Goal: Task Accomplishment & Management: Complete application form

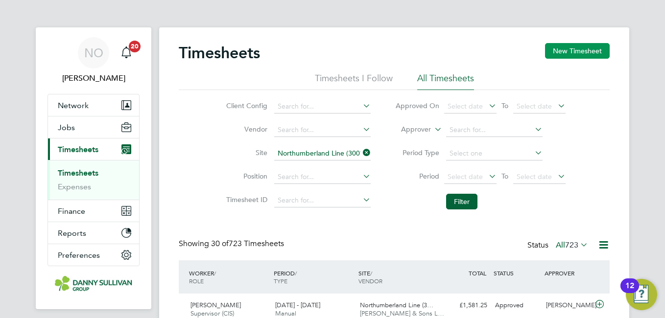
click at [547, 47] on button "New Timesheet" at bounding box center [577, 51] width 65 height 16
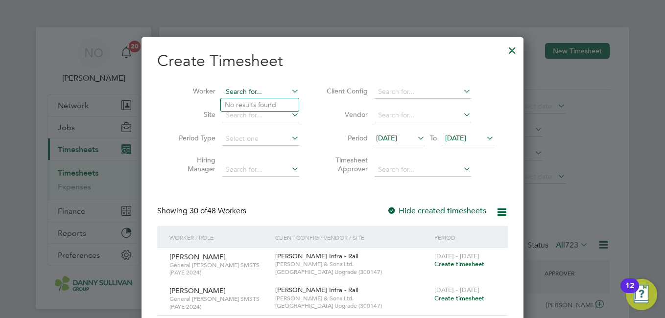
click at [247, 91] on input at bounding box center [260, 92] width 77 height 14
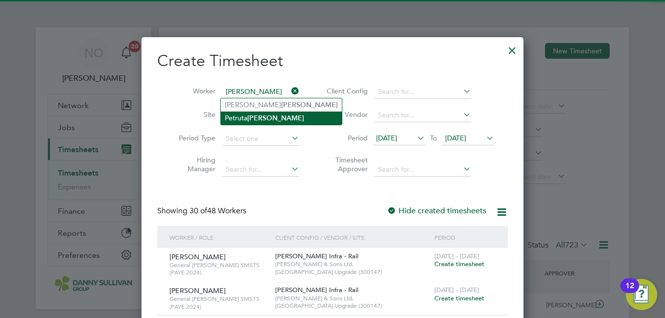
click at [247, 115] on li "[PERSON_NAME]" at bounding box center [281, 118] width 121 height 13
type input "[PERSON_NAME]"
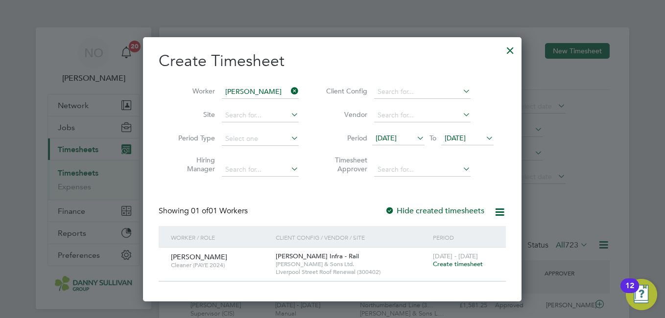
click at [466, 267] on span "Create timesheet" at bounding box center [458, 264] width 50 height 8
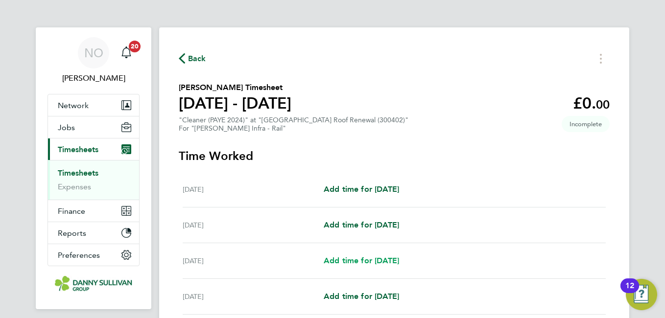
click at [380, 255] on link "Add time for [DATE]" at bounding box center [361, 261] width 75 height 12
select select "30"
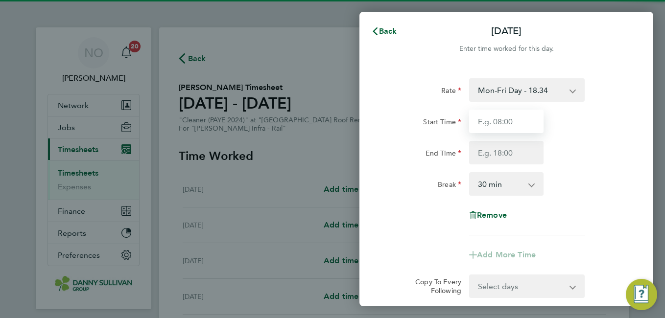
click at [498, 122] on input "Start Time" at bounding box center [506, 121] width 74 height 23
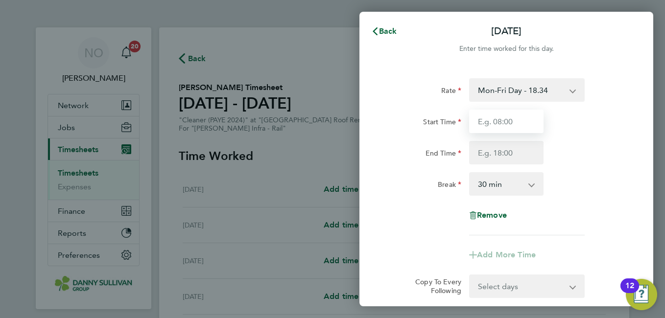
type input "07:00"
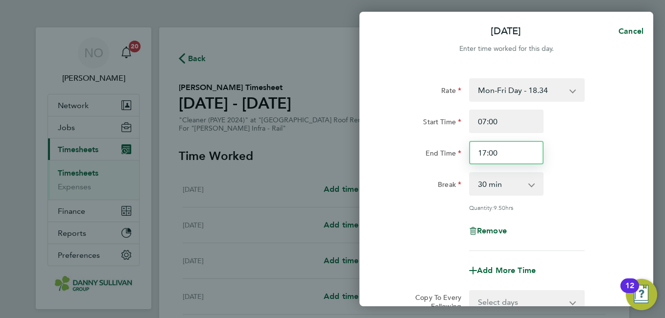
click at [493, 155] on input "17:00" at bounding box center [506, 152] width 74 height 23
type input "17:30"
click at [604, 148] on div "End Time 17:30" at bounding box center [506, 152] width 247 height 23
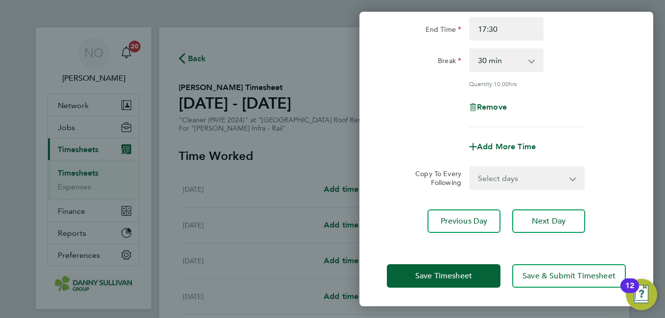
click at [538, 176] on select "Select days Day [DATE] [DATE] [DATE] [DATE]" at bounding box center [521, 178] width 103 height 22
select select "DAY"
click at [470, 167] on select "Select days Day [DATE] [DATE] [DATE] [DATE]" at bounding box center [521, 178] width 103 height 22
select select "[DATE]"
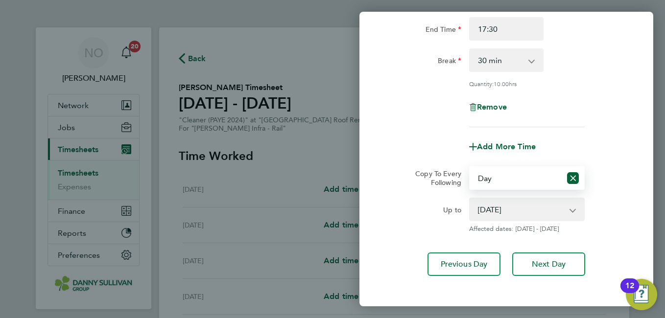
click at [606, 192] on app-copy-timesheet-lines "Copy To Every Following Select days Day [DATE] [DATE] [DATE] [DATE] Up to [DATE…" at bounding box center [506, 199] width 239 height 67
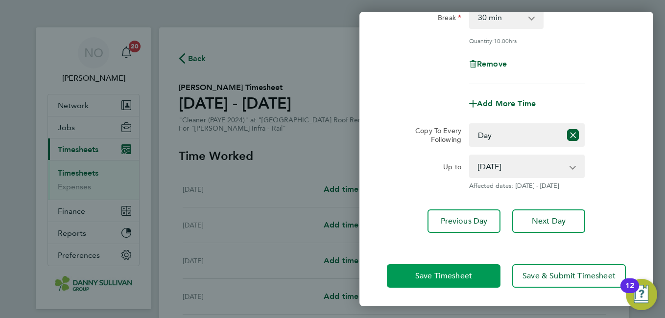
click at [423, 269] on button "Save Timesheet" at bounding box center [444, 275] width 114 height 23
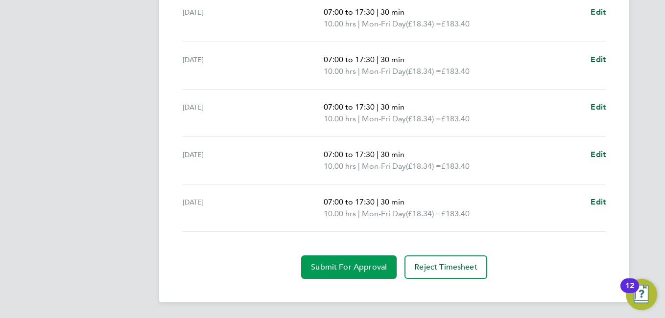
click at [355, 266] on span "Submit For Approval" at bounding box center [349, 267] width 76 height 10
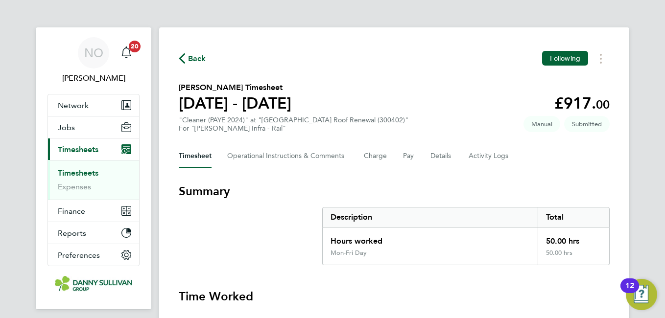
click at [182, 57] on icon "button" at bounding box center [182, 58] width 6 height 10
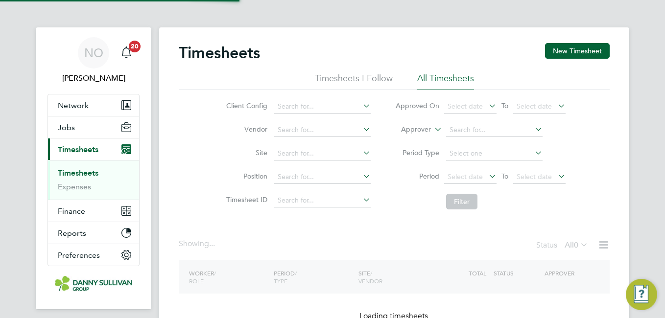
click at [576, 49] on button "New Timesheet" at bounding box center [577, 51] width 65 height 16
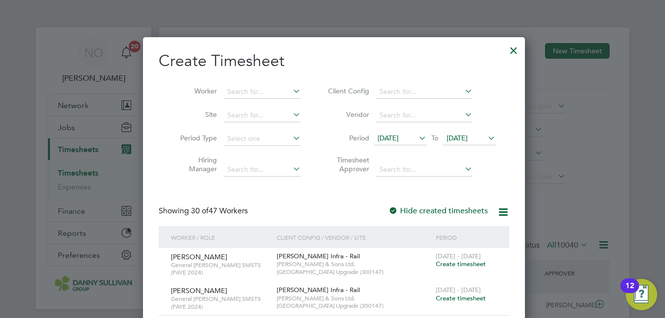
click at [250, 83] on li "Worker" at bounding box center [237, 91] width 152 height 23
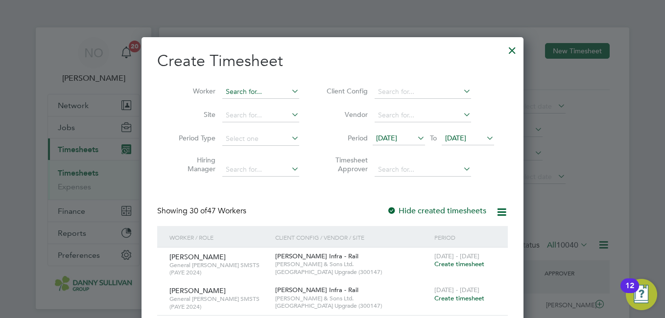
click at [244, 89] on input at bounding box center [260, 92] width 77 height 14
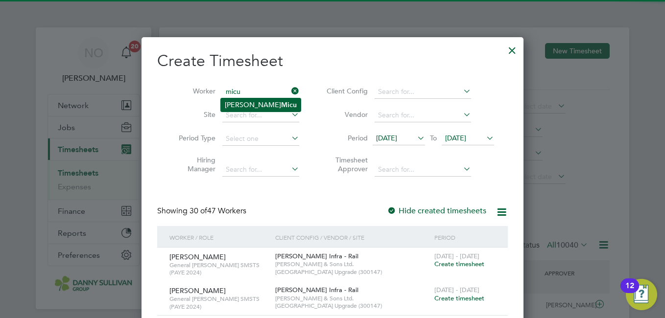
click at [245, 100] on li "[PERSON_NAME]" at bounding box center [261, 104] width 80 height 13
type input "[PERSON_NAME]"
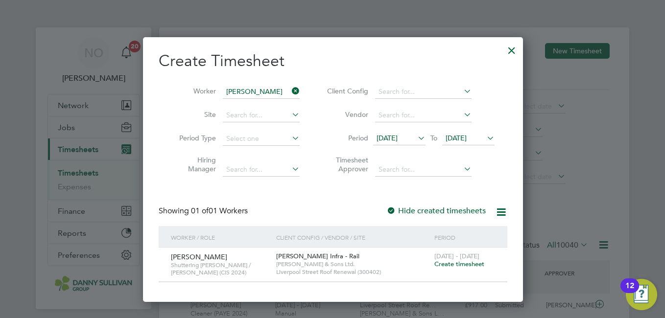
click at [451, 266] on span "Create timesheet" at bounding box center [459, 264] width 50 height 8
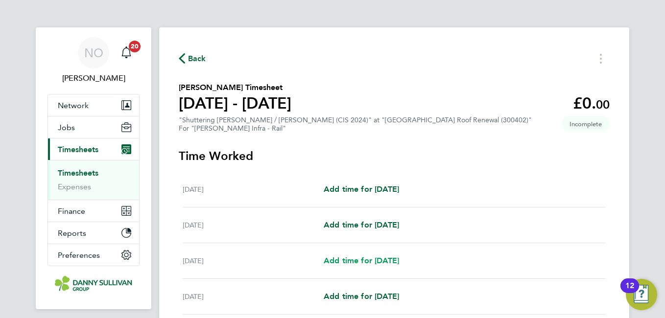
click at [360, 259] on span "Add time for [DATE]" at bounding box center [361, 260] width 75 height 9
select select "30"
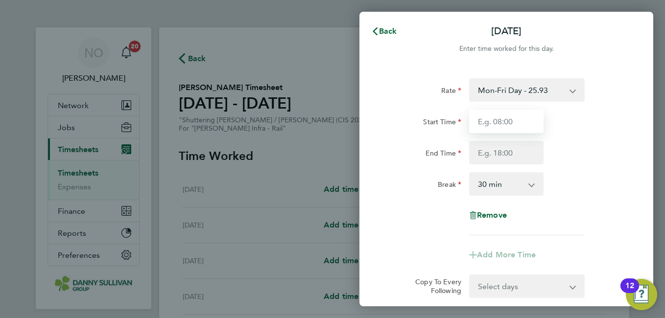
click at [497, 121] on input "Start Time" at bounding box center [506, 121] width 74 height 23
type input "07:00"
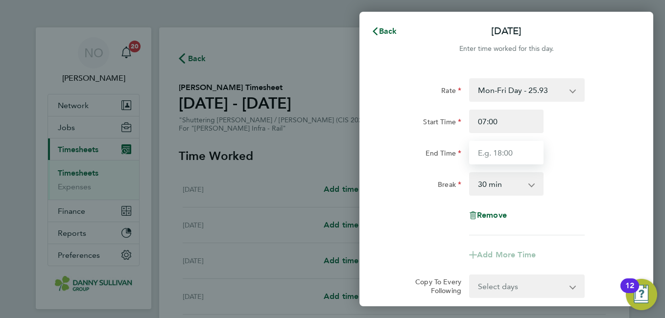
type input "17:30"
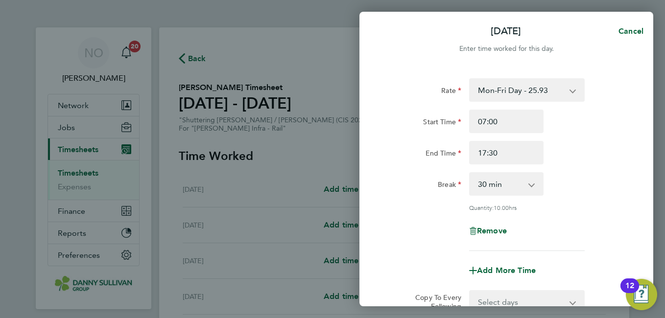
click at [606, 158] on div "End Time 17:30" at bounding box center [506, 152] width 247 height 23
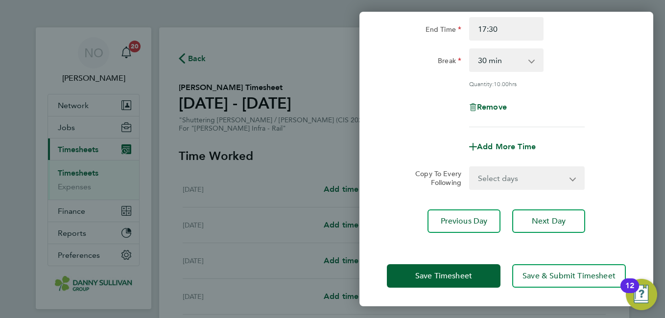
click at [526, 174] on select "Select days Day [DATE] [DATE] [DATE] [DATE]" at bounding box center [521, 178] width 103 height 22
select select "DAY"
click at [470, 167] on select "Select days Day [DATE] [DATE] [DATE] [DATE]" at bounding box center [521, 178] width 103 height 22
select select "[DATE]"
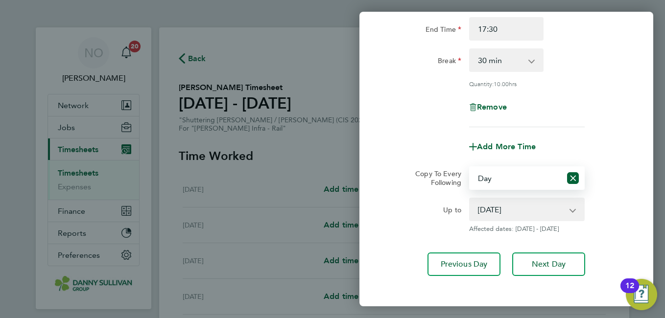
click at [621, 182] on div "Copy To Every Following Select days Day [DATE] [DATE] [DATE] [DATE]" at bounding box center [506, 177] width 247 height 23
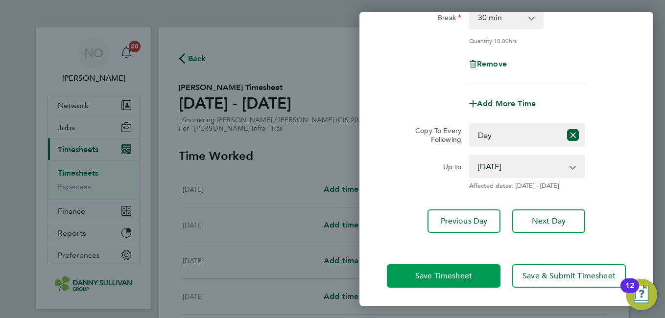
click at [425, 271] on span "Save Timesheet" at bounding box center [443, 276] width 57 height 10
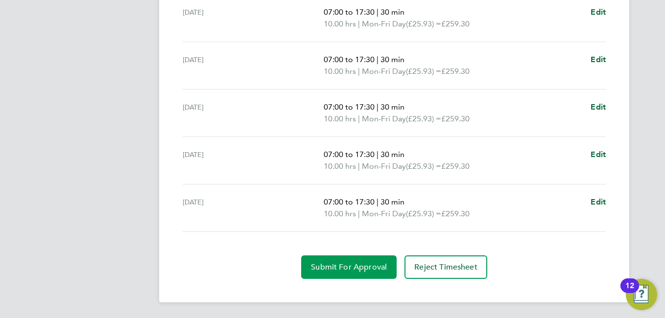
click at [335, 272] on button "Submit For Approval" at bounding box center [348, 267] width 95 height 23
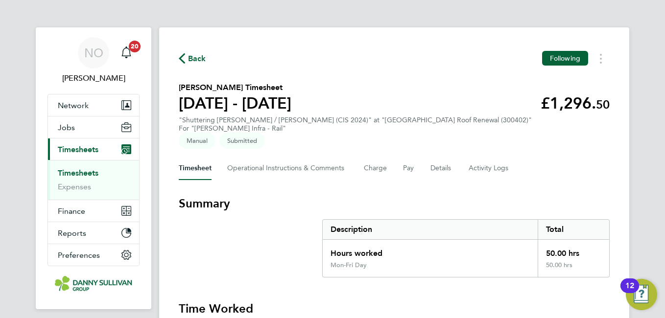
click at [198, 53] on span "Back" at bounding box center [197, 59] width 18 height 12
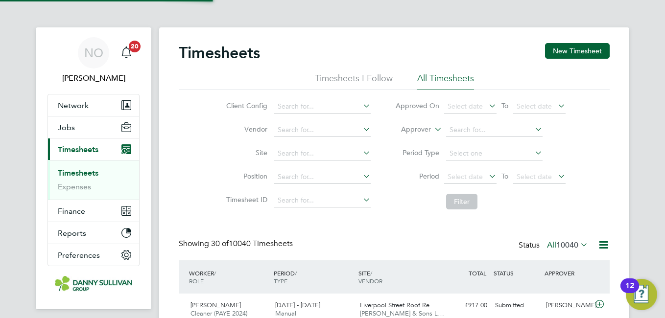
click at [580, 46] on button "New Timesheet" at bounding box center [577, 51] width 65 height 16
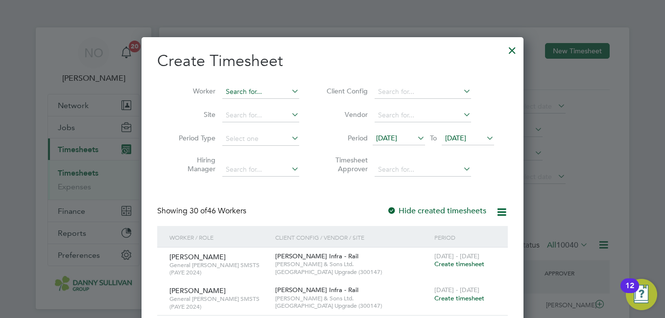
click at [246, 92] on input at bounding box center [260, 92] width 77 height 14
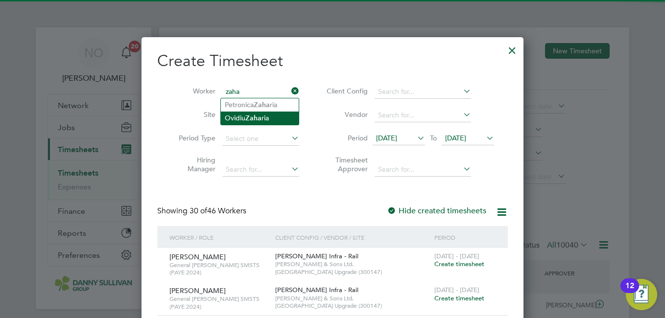
click at [250, 115] on b "Zaha" at bounding box center [253, 118] width 16 height 8
type input "[PERSON_NAME]"
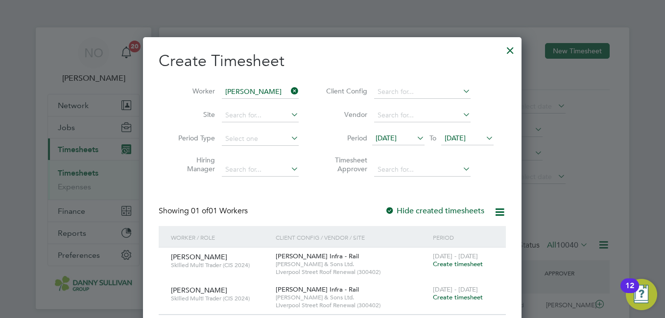
click at [353, 213] on div "Showing 01 of 01 Workers Hide created timesheets" at bounding box center [332, 216] width 347 height 20
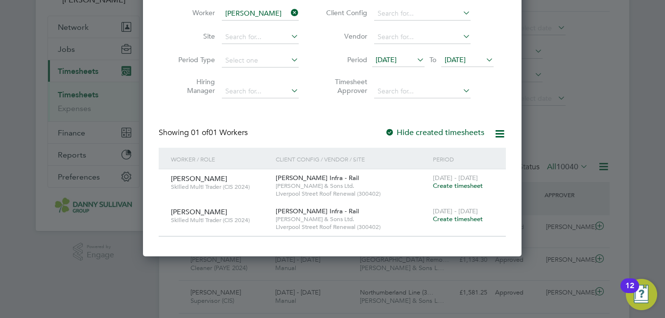
click at [439, 219] on span "Create timesheet" at bounding box center [458, 219] width 50 height 8
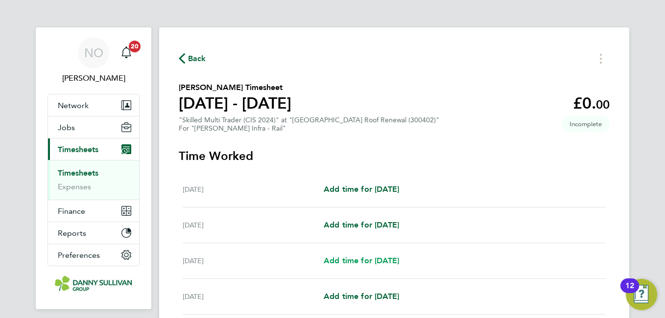
click at [357, 261] on span "Add time for [DATE]" at bounding box center [361, 260] width 75 height 9
select select "30"
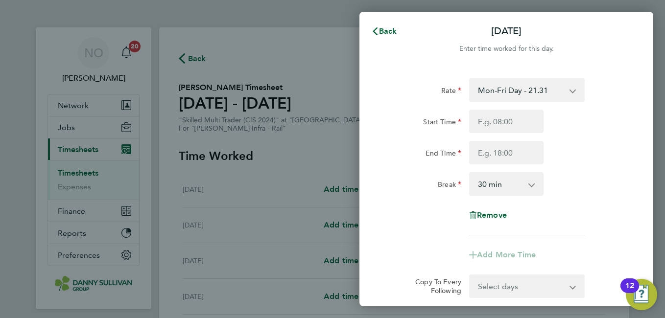
click at [504, 88] on select "Mon-Fri Day - 21.31 Mon-Thurs Nights - 24.51 Xmas / [GEOGRAPHIC_DATA] - 42.62 B…" at bounding box center [521, 90] width 102 height 22
select select "30"
click at [505, 123] on input "Start Time" at bounding box center [506, 121] width 74 height 23
type input "19:00"
click at [492, 159] on input "End Time" at bounding box center [506, 152] width 74 height 23
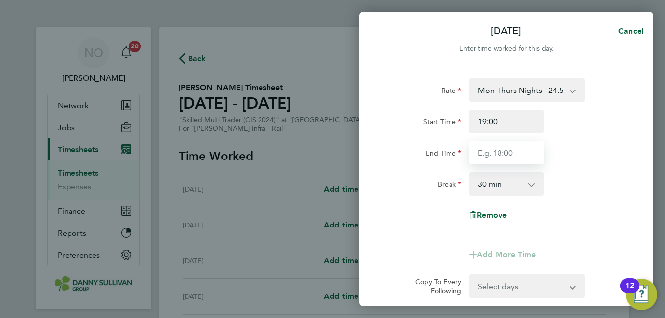
type input "05:30"
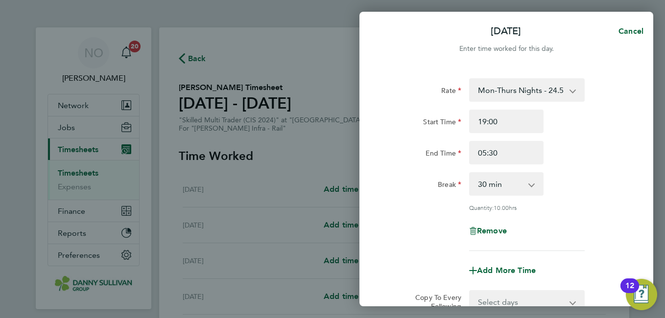
click at [572, 208] on div "Rate Mon-Thurs Nights - 24.51 Mon-Fri Day - 21.31 Xmas / [GEOGRAPHIC_DATA] - 42…" at bounding box center [506, 164] width 239 height 173
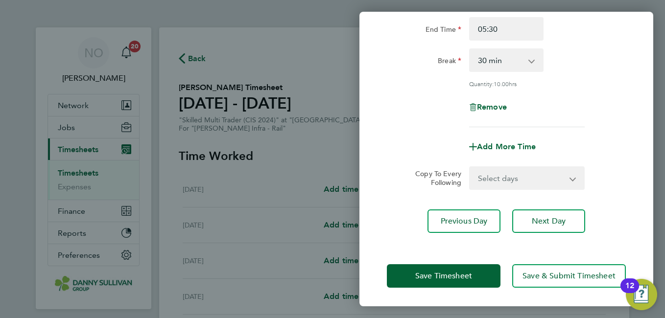
click at [505, 175] on select "Select days Day [DATE] [DATE] [DATE] [DATE]" at bounding box center [521, 178] width 103 height 22
select select "DAY"
click at [470, 167] on select "Select days Day [DATE] [DATE] [DATE] [DATE]" at bounding box center [521, 178] width 103 height 22
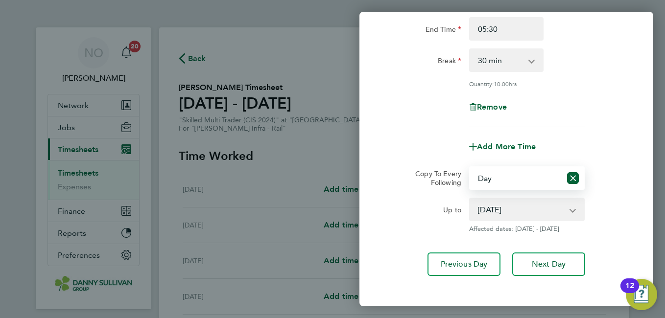
click at [513, 210] on select "[DATE] [DATE] [DATE] [DATE]" at bounding box center [521, 210] width 102 height 22
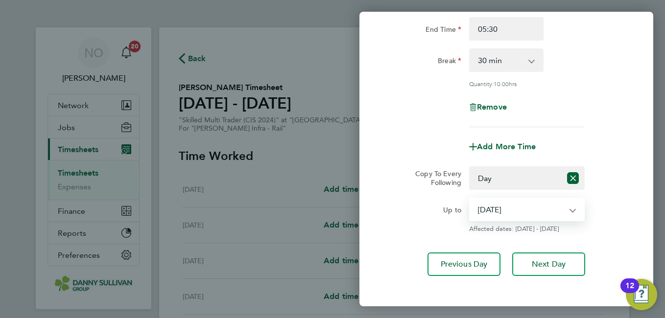
select select "[DATE]"
click at [470, 199] on select "[DATE] [DATE] [DATE] [DATE]" at bounding box center [521, 210] width 102 height 22
click at [618, 226] on div "Up to [DATE] [DATE] [DATE] [DATE] Affected dates: [DATE] - [DATE]" at bounding box center [506, 215] width 247 height 35
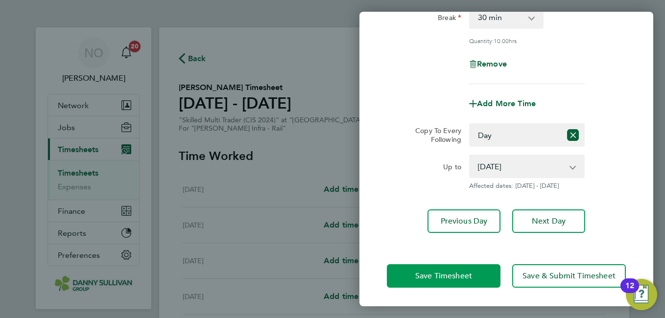
click at [471, 264] on button "Save Timesheet" at bounding box center [444, 275] width 114 height 23
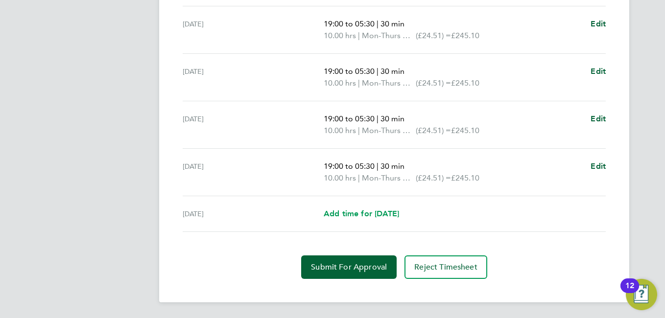
click at [382, 214] on span "Add time for [DATE]" at bounding box center [361, 213] width 75 height 9
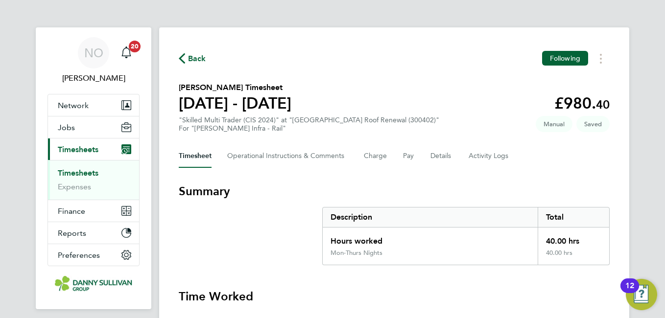
select select "30"
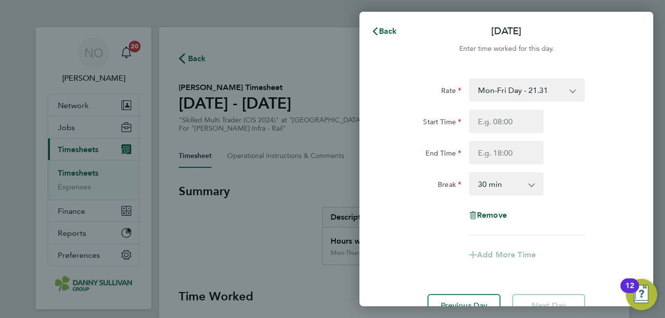
click at [524, 97] on select "Mon-Fri Day - 21.31 Mon-Thurs Nights - 24.51 Xmas / [GEOGRAPHIC_DATA] - 42.62 B…" at bounding box center [521, 90] width 102 height 22
select select "30"
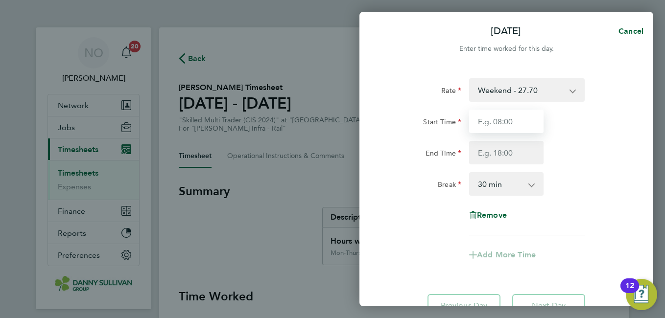
click at [490, 123] on input "Start Time" at bounding box center [506, 121] width 74 height 23
type input "19:00"
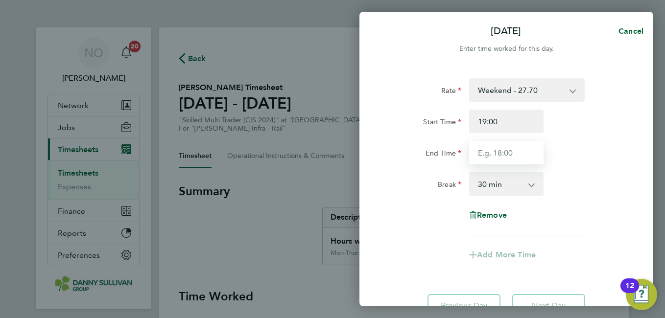
click at [492, 158] on input "End Time" at bounding box center [506, 152] width 74 height 23
type input "05:30"
click at [583, 182] on div "Break 0 min 15 min 30 min 45 min 60 min 75 min 90 min" at bounding box center [506, 183] width 247 height 23
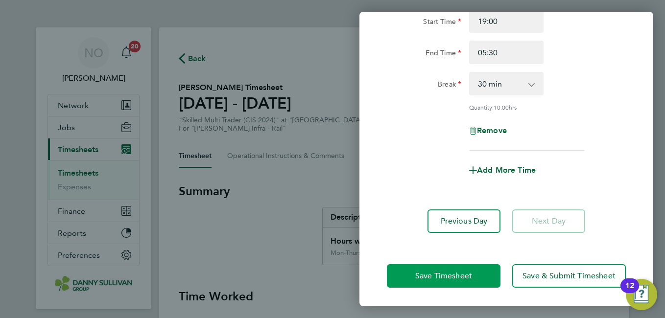
click at [467, 267] on button "Save Timesheet" at bounding box center [444, 275] width 114 height 23
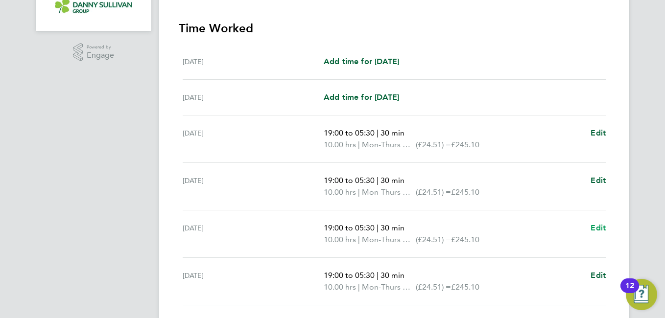
click at [591, 223] on span "Edit" at bounding box center [597, 227] width 15 height 9
select select "30"
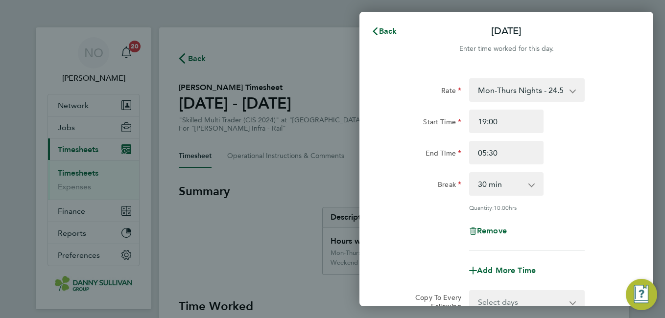
click at [484, 224] on div "Remove" at bounding box center [506, 230] width 82 height 23
click at [480, 230] on span "Remove" at bounding box center [492, 230] width 30 height 9
select select "null"
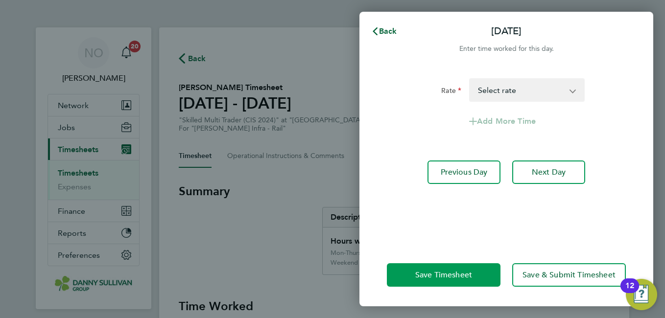
click at [450, 272] on span "Save Timesheet" at bounding box center [443, 275] width 57 height 10
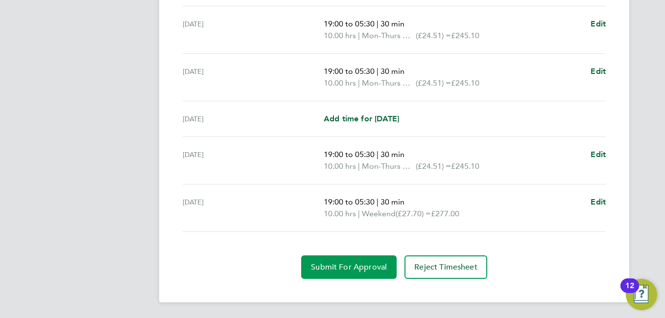
click at [346, 266] on span "Submit For Approval" at bounding box center [349, 267] width 76 height 10
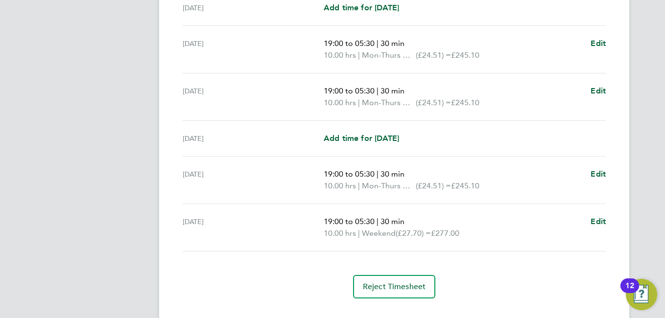
click at [598, 166] on div "[DATE] 19:00 to 05:30 | 30 min 10.00 hrs | Mon-Thurs Nights (£24.51) = £245.10 …" at bounding box center [394, 180] width 423 height 47
click at [399, 133] on link "Add time for [DATE]" at bounding box center [361, 139] width 75 height 12
select select "30"
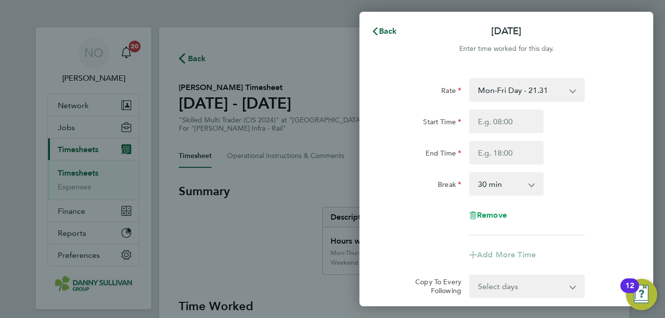
click at [502, 216] on span "Remove" at bounding box center [492, 215] width 30 height 9
select select "null"
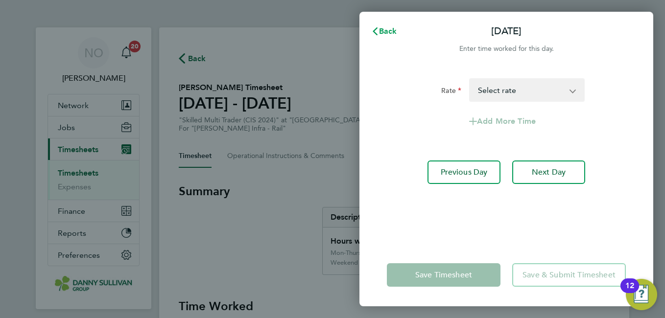
click at [386, 23] on button "Back" at bounding box center [384, 32] width 46 height 20
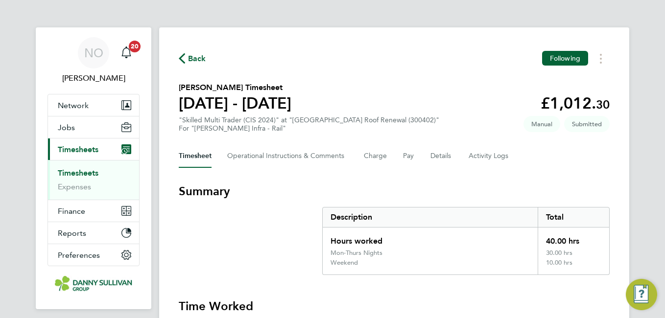
click at [400, 60] on div "Back Following" at bounding box center [394, 58] width 431 height 15
click at [192, 60] on span "Back" at bounding box center [197, 59] width 18 height 12
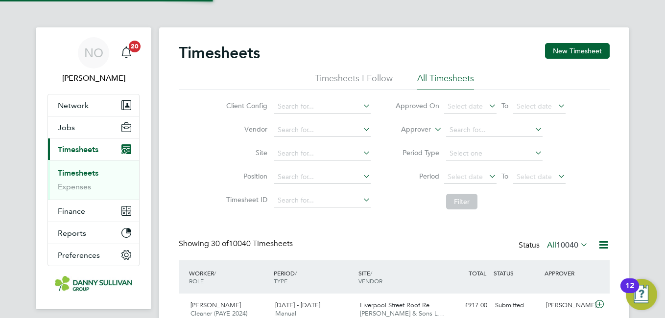
scroll to position [25, 85]
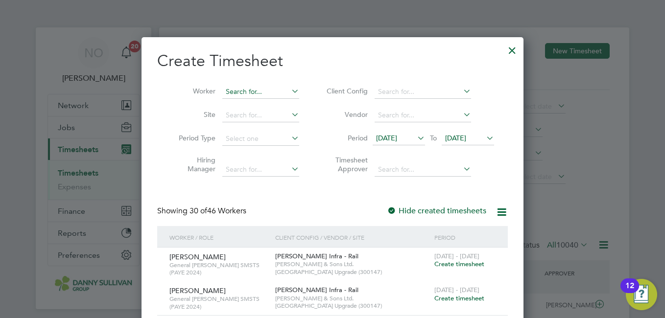
click at [272, 94] on input at bounding box center [260, 92] width 77 height 14
click at [263, 98] on li "Gennerson [PERSON_NAME]" at bounding box center [270, 104] width 99 height 13
type input "Gennerson [PERSON_NAME]"
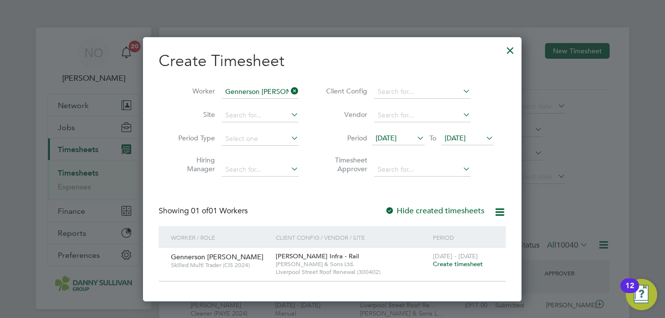
click at [452, 262] on span "Create timesheet" at bounding box center [458, 264] width 50 height 8
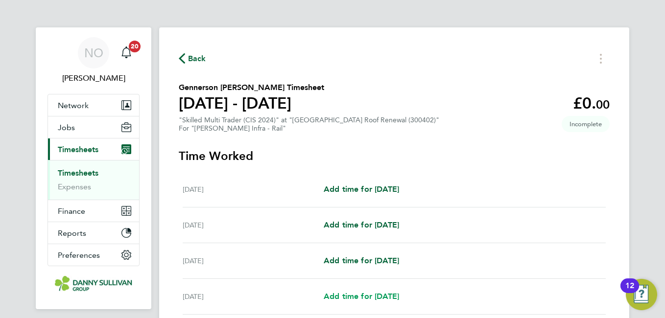
click at [359, 296] on span "Add time for [DATE]" at bounding box center [361, 296] width 75 height 9
select select "30"
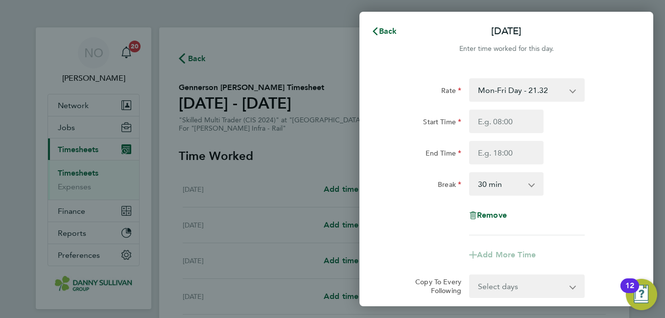
click at [497, 92] on select "Mon-Fri Day - 21.32 Mon-Thurs Nights - 24.51 Bank Hol - 31.96 Weekend - 27.70 X…" at bounding box center [521, 90] width 102 height 22
select select "30"
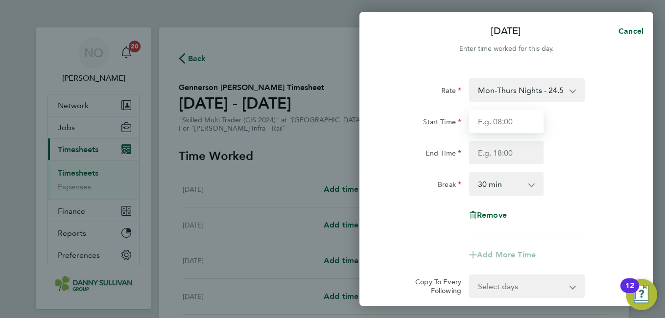
drag, startPoint x: 499, startPoint y: 101, endPoint x: 504, endPoint y: 123, distance: 23.2
click at [504, 123] on input "Start Time" at bounding box center [506, 121] width 74 height 23
type input "19:00"
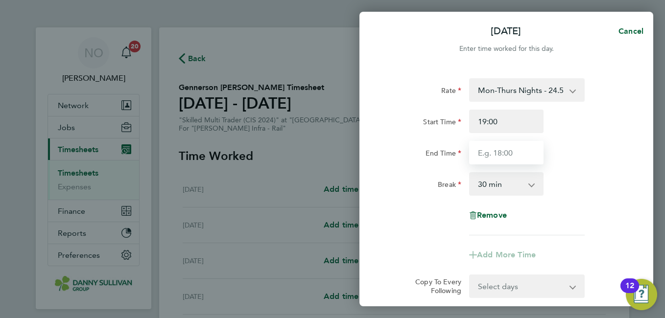
type input "05:30"
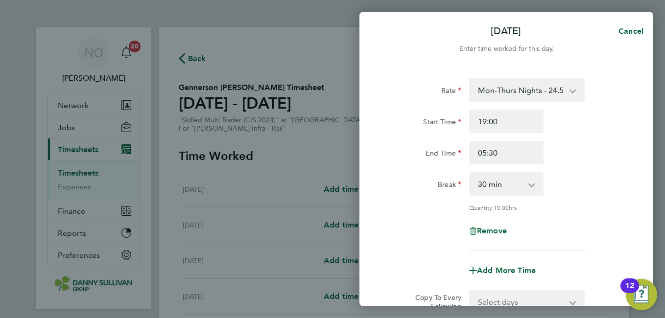
click at [563, 164] on div "Rate Mon-Thurs Nights - 24.51 Mon-Fri Day - 21.32 Bank Hol - 31.96 Weekend - 27…" at bounding box center [506, 164] width 239 height 173
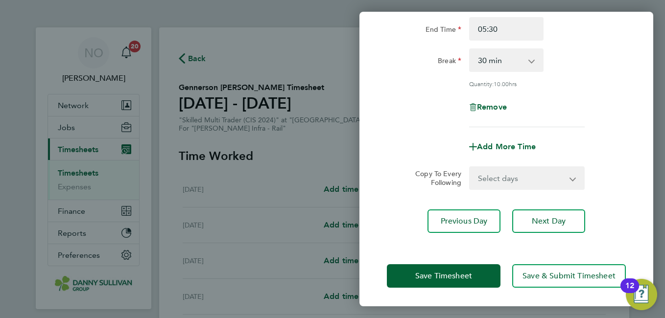
click at [531, 179] on select "Select days Day [DATE] [DATE] [DATE]" at bounding box center [521, 178] width 103 height 22
select select "DAY"
click at [470, 167] on select "Select days Day [DATE] [DATE] [DATE]" at bounding box center [521, 178] width 103 height 22
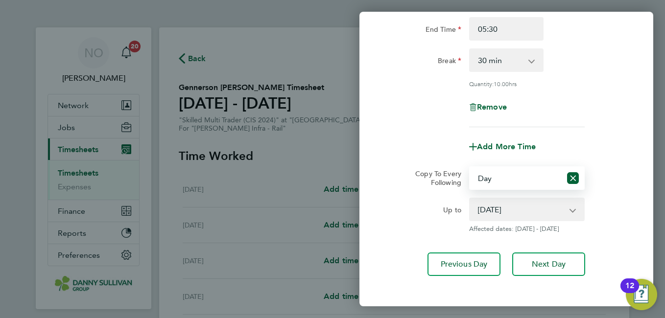
click at [525, 204] on select "[DATE] [DATE] [DATE]" at bounding box center [521, 210] width 102 height 22
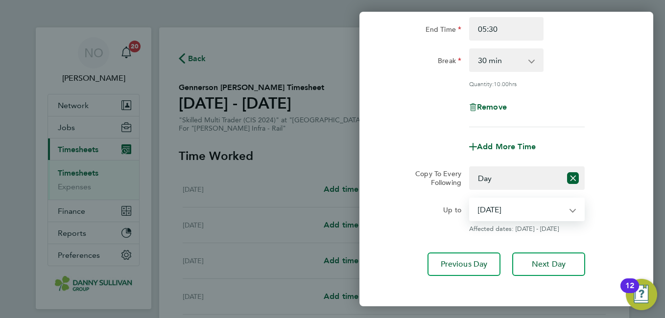
select select "[DATE]"
click at [470, 199] on select "[DATE] [DATE] [DATE]" at bounding box center [521, 210] width 102 height 22
click at [624, 210] on div "Up to [DATE] [DATE] [DATE] Affected dates: [DATE] - [DATE]" at bounding box center [506, 215] width 247 height 35
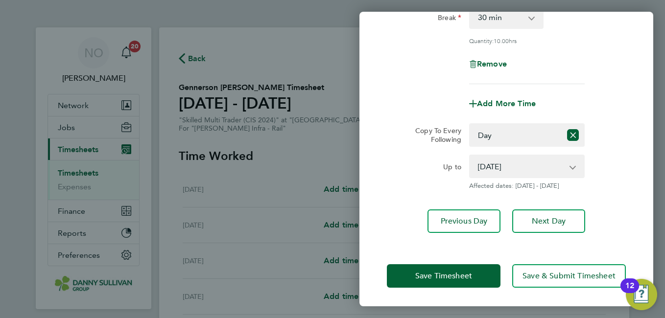
click at [439, 293] on div "Save Timesheet Save & Submit Timesheet" at bounding box center [506, 276] width 294 height 63
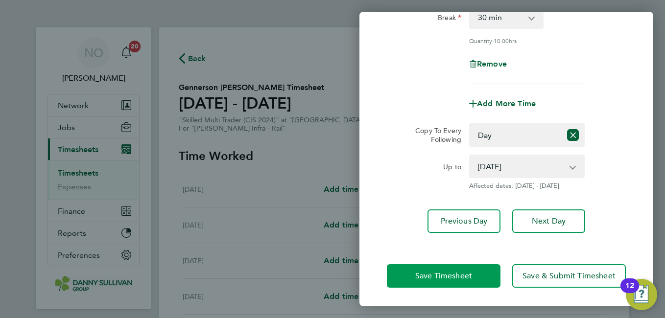
click at [418, 273] on span "Save Timesheet" at bounding box center [443, 276] width 57 height 10
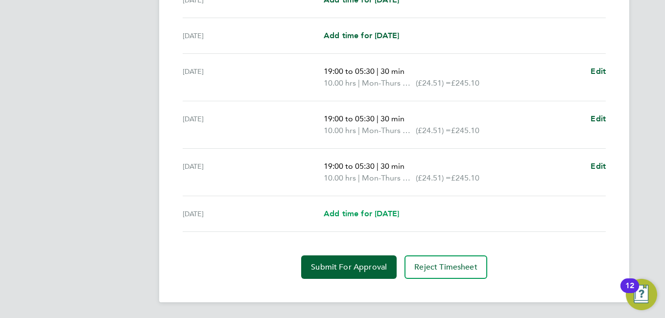
click at [376, 210] on span "Add time for [DATE]" at bounding box center [361, 213] width 75 height 9
select select "30"
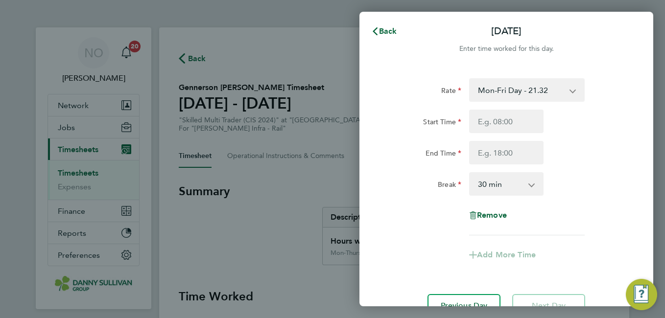
click at [509, 85] on select "Mon-Fri Day - 21.32 Mon-Thurs Nights - 24.51 Bank Hol - 31.96 Weekend - 27.70 X…" at bounding box center [521, 90] width 102 height 22
select select "30"
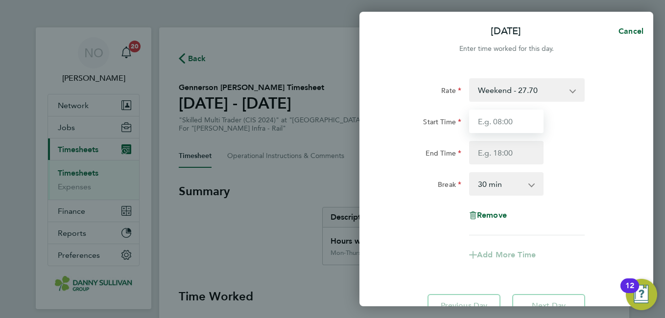
click at [497, 130] on input "Start Time" at bounding box center [506, 121] width 74 height 23
type input "19:00"
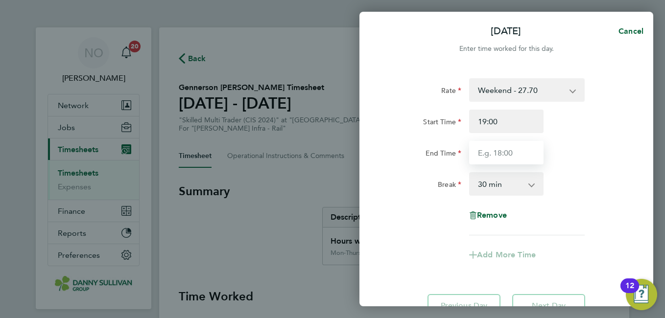
type input "05:30"
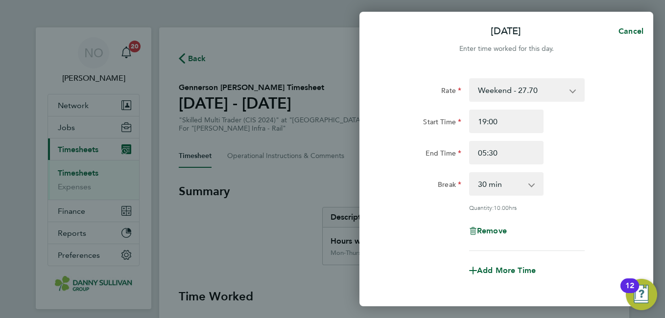
click at [571, 162] on div "End Time 05:30" at bounding box center [506, 152] width 247 height 23
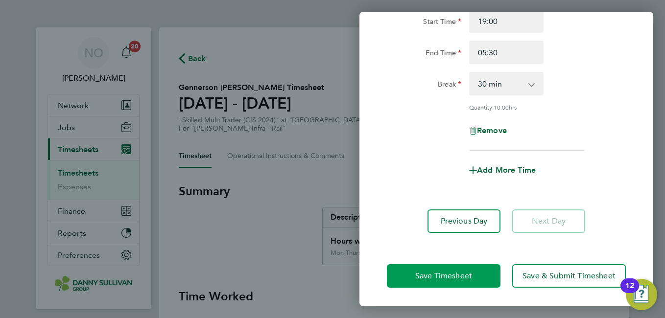
click at [460, 267] on button "Save Timesheet" at bounding box center [444, 275] width 114 height 23
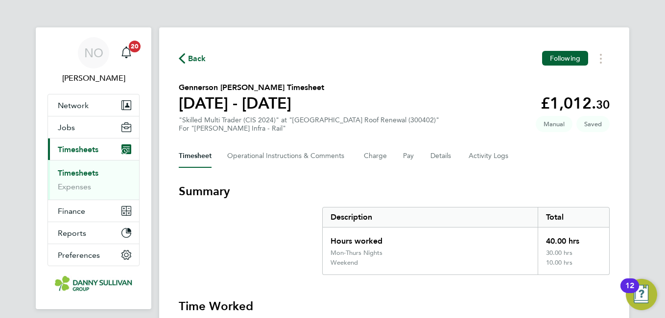
click at [281, 263] on section "Summary Description Total Hours worked 40.00 hrs Mon-Thurs Nights 30.00 hrs Wee…" at bounding box center [394, 230] width 431 height 92
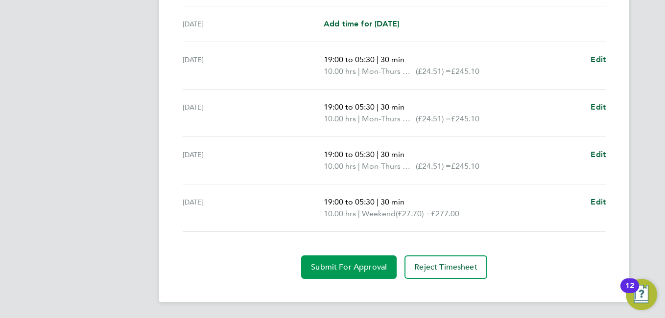
click at [350, 266] on span "Submit For Approval" at bounding box center [349, 267] width 76 height 10
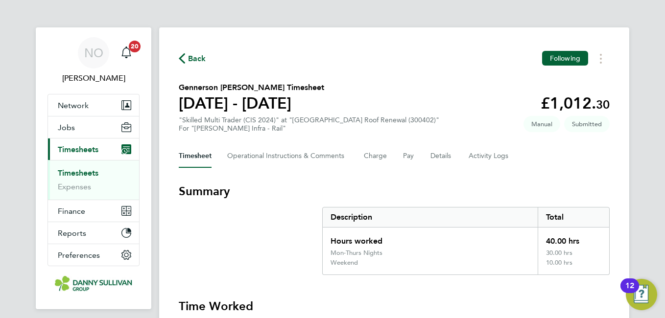
click at [195, 54] on span "Back" at bounding box center [197, 59] width 18 height 12
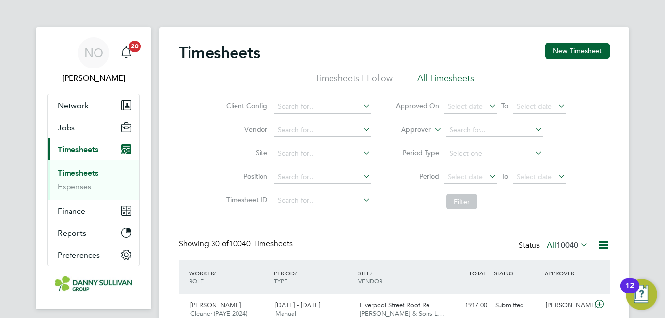
click at [546, 64] on div "Timesheets New Timesheet" at bounding box center [394, 57] width 431 height 29
click at [567, 50] on button "New Timesheet" at bounding box center [577, 51] width 65 height 16
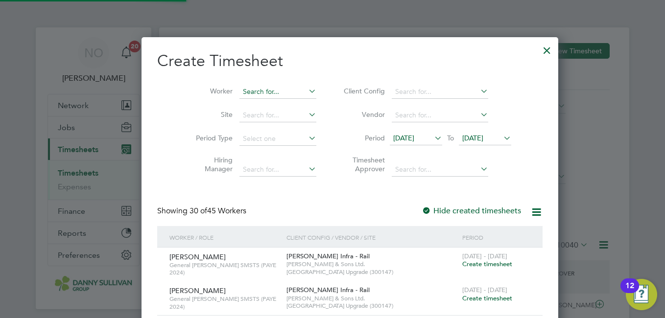
click at [277, 97] on input at bounding box center [277, 92] width 77 height 14
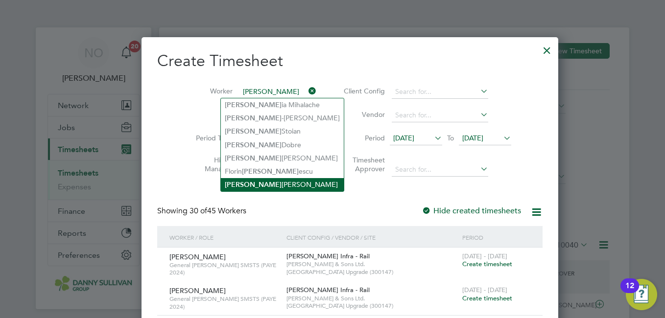
click at [260, 179] on li "[PERSON_NAME]" at bounding box center [282, 184] width 123 height 13
type input "[PERSON_NAME]"
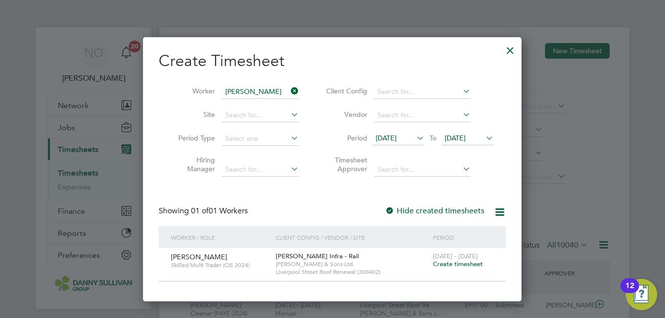
click at [448, 265] on span "Create timesheet" at bounding box center [458, 264] width 50 height 8
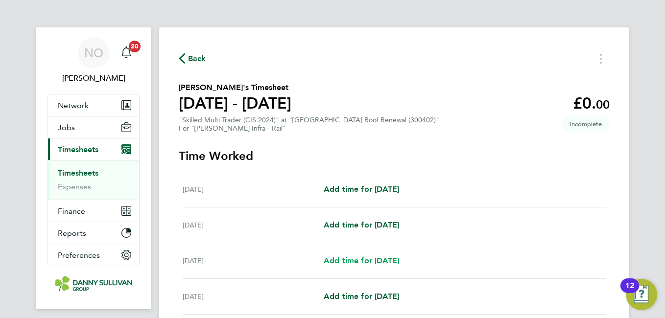
click at [362, 260] on span "Add time for [DATE]" at bounding box center [361, 260] width 75 height 9
select select "30"
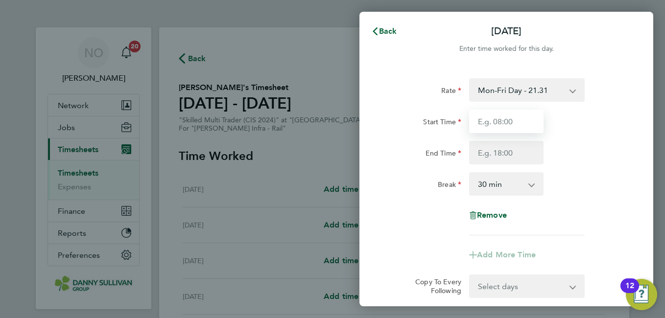
click at [503, 127] on input "Start Time" at bounding box center [506, 121] width 74 height 23
type input "07:00"
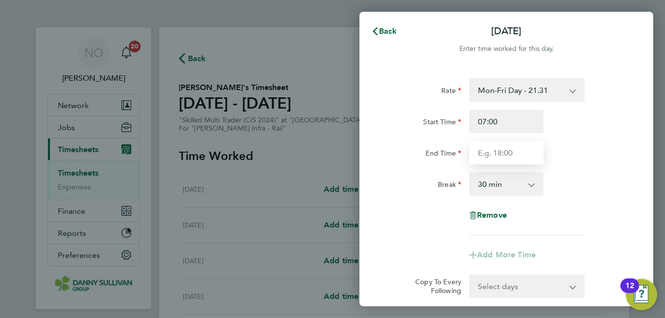
click at [499, 159] on input "End Time" at bounding box center [506, 152] width 74 height 23
type input "17:30"
click at [586, 188] on div "Break 0 min 15 min 30 min 45 min 60 min 75 min 90 min" at bounding box center [506, 183] width 247 height 23
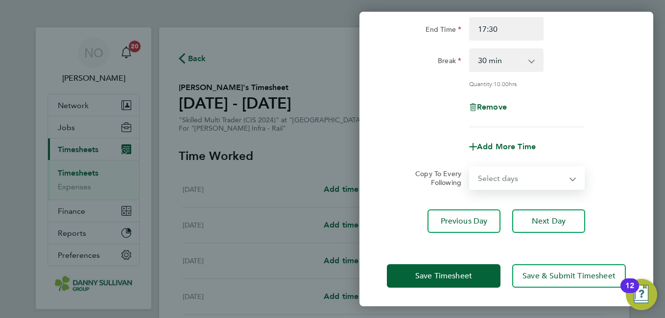
click at [512, 178] on select "Select days Day [DATE] [DATE] [DATE] [DATE]" at bounding box center [521, 178] width 103 height 22
select select "DAY"
click at [470, 167] on select "Select days Day [DATE] [DATE] [DATE] [DATE]" at bounding box center [521, 178] width 103 height 22
select select "[DATE]"
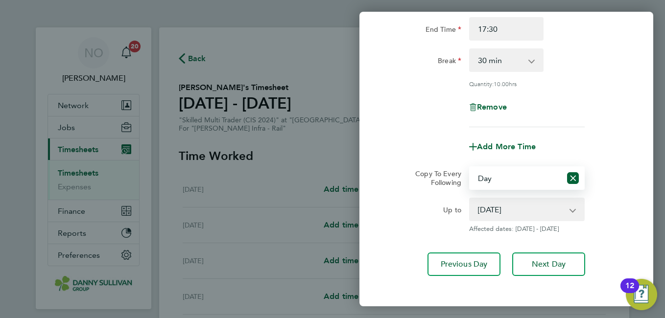
click at [624, 189] on app-copy-timesheet-lines "Copy To Every Following Select days Day [DATE] [DATE] [DATE] [DATE] Up to [DATE…" at bounding box center [506, 199] width 239 height 67
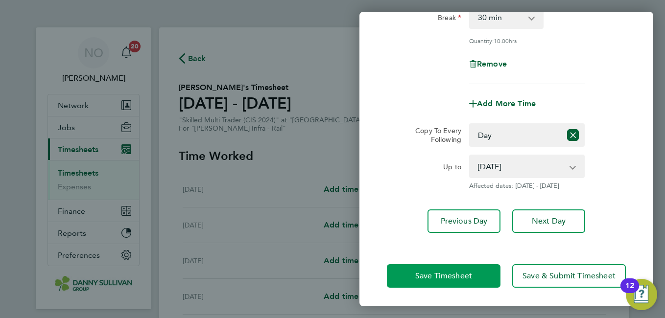
click at [485, 271] on button "Save Timesheet" at bounding box center [444, 275] width 114 height 23
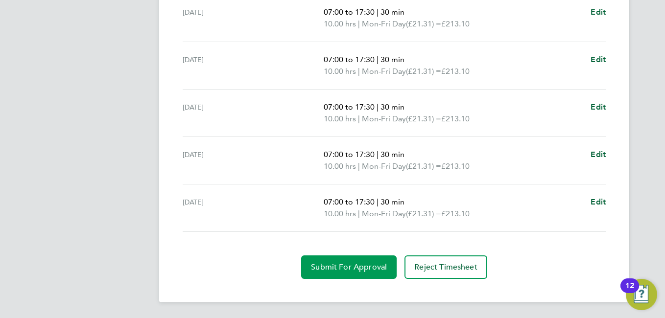
click at [333, 269] on span "Submit For Approval" at bounding box center [349, 267] width 76 height 10
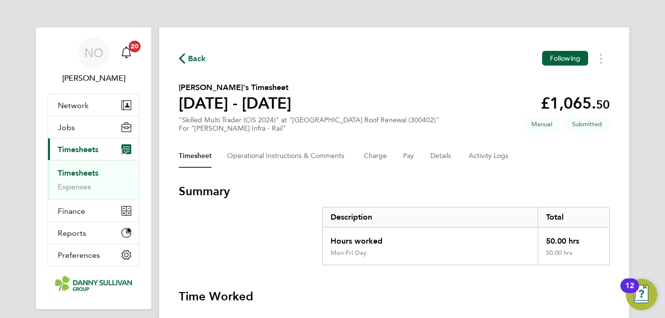
click at [189, 53] on span "Back" at bounding box center [197, 59] width 18 height 12
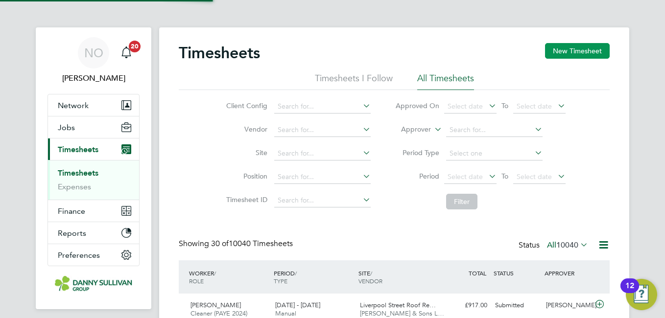
click at [579, 53] on button "New Timesheet" at bounding box center [577, 51] width 65 height 16
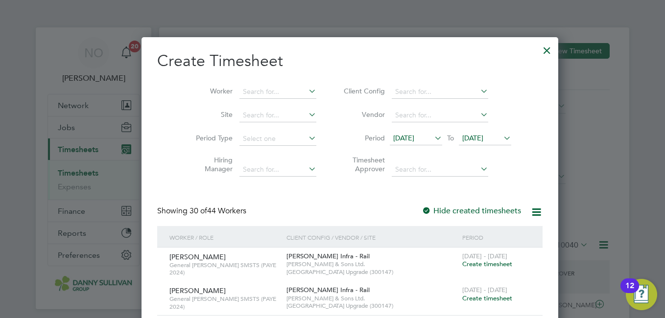
click at [278, 80] on li "Worker" at bounding box center [252, 91] width 152 height 23
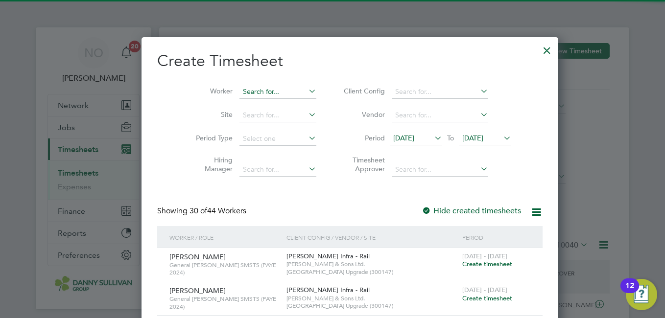
click at [255, 89] on input at bounding box center [277, 92] width 77 height 14
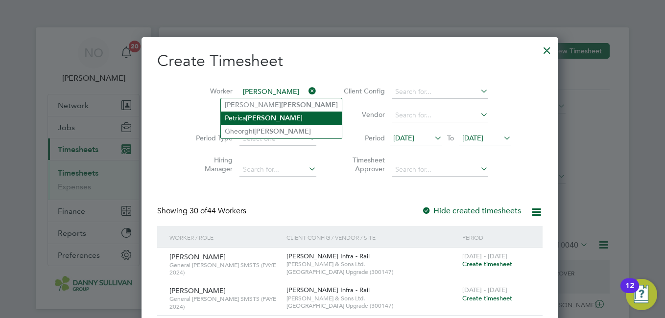
click at [255, 122] on li "[PERSON_NAME]" at bounding box center [281, 118] width 121 height 13
type input "[PERSON_NAME]"
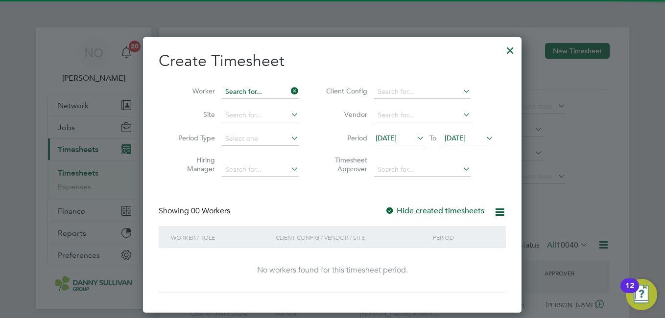
click at [248, 91] on input at bounding box center [260, 92] width 77 height 14
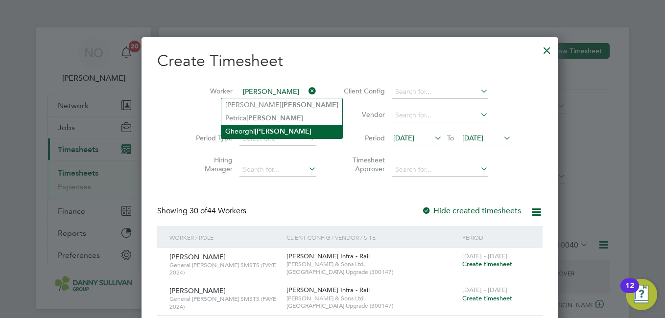
click at [250, 132] on li "[PERSON_NAME]" at bounding box center [281, 131] width 121 height 13
type input "[PERSON_NAME]"
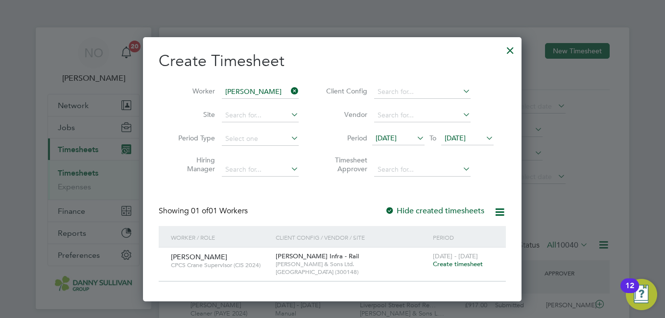
click at [444, 269] on div "[DATE] - [DATE] Create timesheet" at bounding box center [463, 261] width 66 height 26
click at [440, 259] on span "[DATE] - [DATE]" at bounding box center [455, 256] width 45 height 8
click at [442, 261] on span "Create timesheet" at bounding box center [458, 264] width 50 height 8
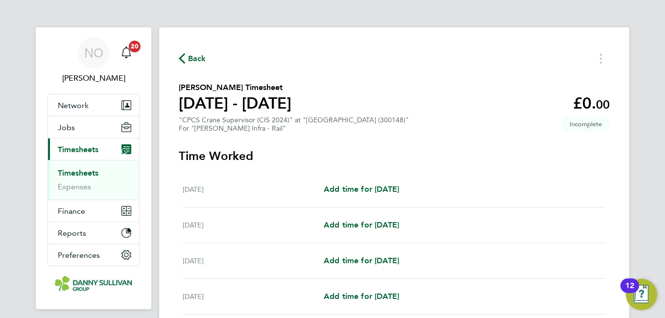
click at [375, 196] on div "[DATE] Add time for [DATE] Add time for [DATE]" at bounding box center [394, 190] width 423 height 36
click at [368, 189] on span "Add time for [DATE]" at bounding box center [361, 189] width 75 height 9
select select "30"
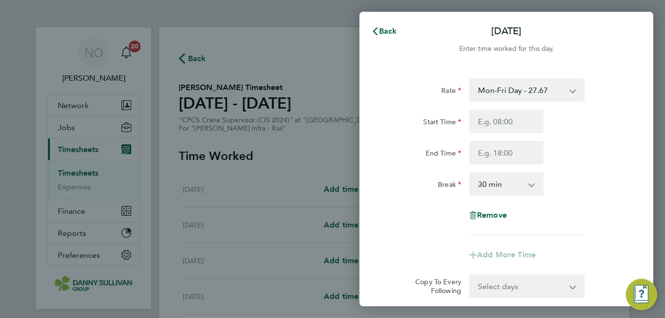
click at [535, 85] on select "Mon-Fri Day - 27.67 Mon-Thurs Night - 31.82 Bank Hol - 41.51 Xmas / [GEOGRAPHIC…" at bounding box center [521, 90] width 102 height 22
select select "30"
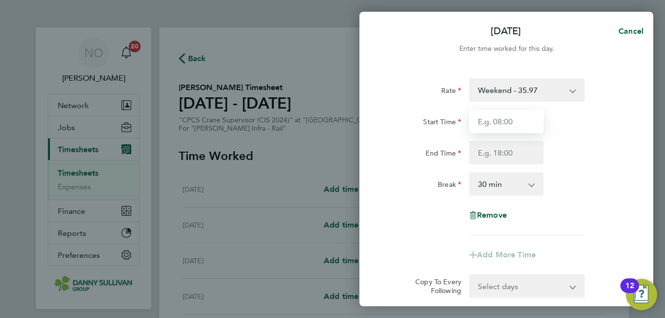
click at [494, 117] on input "Start Time" at bounding box center [506, 121] width 74 height 23
type input "07:00"
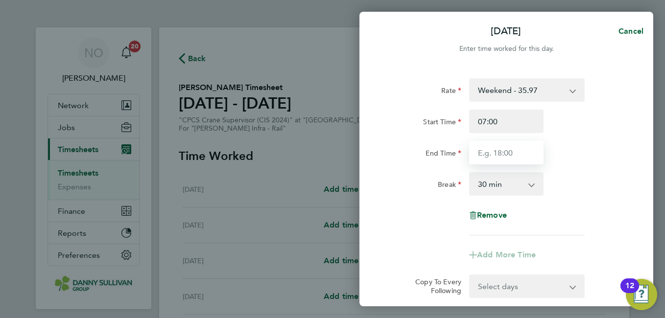
type input "17:30"
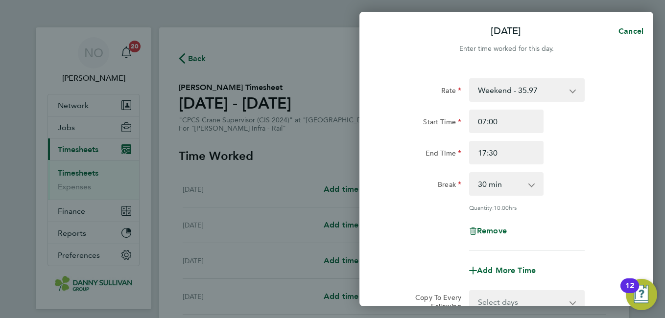
click at [595, 159] on div "End Time 17:30" at bounding box center [506, 152] width 247 height 23
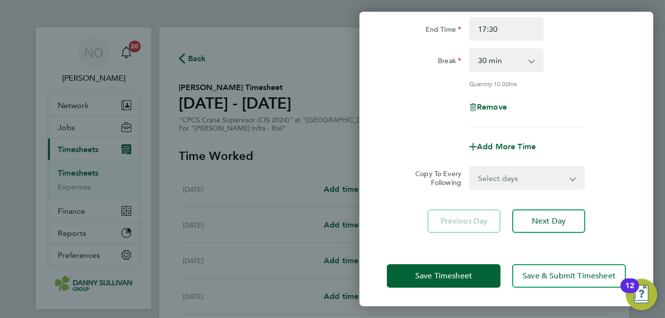
click at [536, 178] on select "Select days Day Weekday (Mon-Fri) [DATE] [DATE] [DATE] [DATE] [DATE] [DATE]" at bounding box center [521, 178] width 103 height 22
select select "DAY"
click at [470, 167] on select "Select days Day Weekday (Mon-Fri) [DATE] [DATE] [DATE] [DATE] [DATE] [DATE]" at bounding box center [521, 178] width 103 height 22
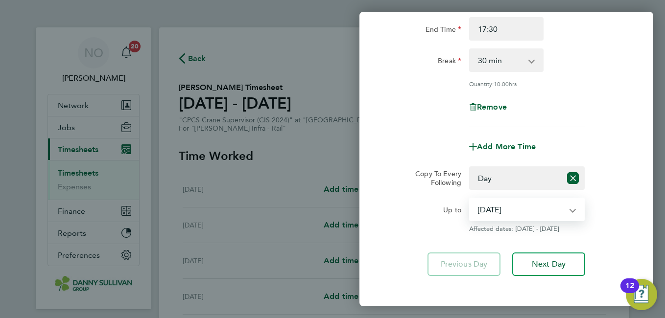
click at [528, 213] on select "[DATE] [DATE] [DATE] [DATE] [DATE] [DATE]" at bounding box center [521, 210] width 102 height 22
select select "[DATE]"
click at [470, 199] on select "[DATE] [DATE] [DATE] [DATE] [DATE] [DATE]" at bounding box center [521, 210] width 102 height 22
click at [624, 212] on div "Up to [DATE] [DATE] [DATE] [DATE] [DATE] [DATE] Affected dates: [DATE]" at bounding box center [506, 215] width 247 height 35
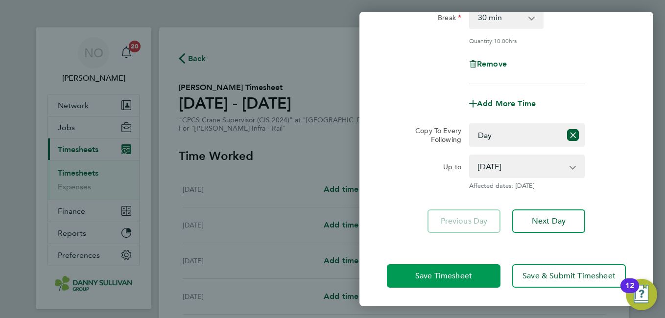
click at [484, 271] on button "Save Timesheet" at bounding box center [444, 275] width 114 height 23
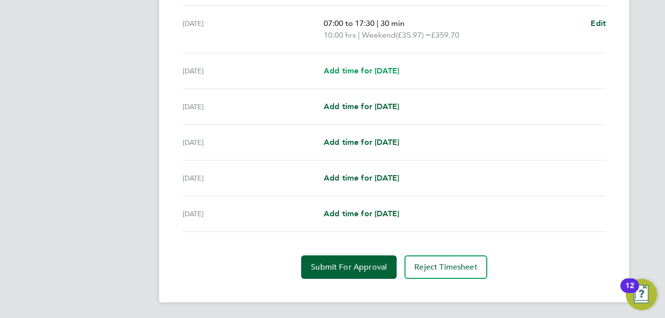
click at [370, 71] on span "Add time for [DATE]" at bounding box center [361, 70] width 75 height 9
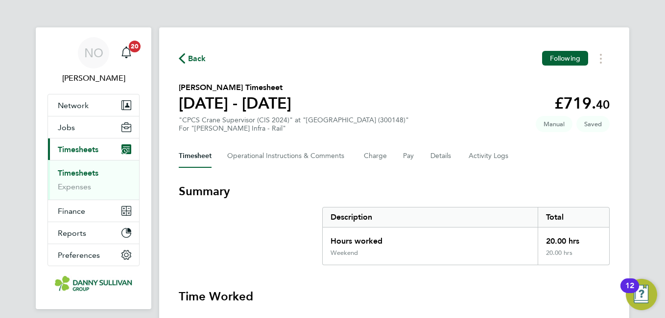
select select "30"
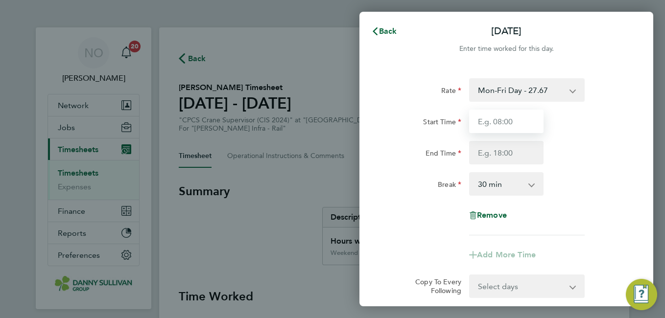
click at [493, 116] on input "Start Time" at bounding box center [506, 121] width 74 height 23
type input "07:00"
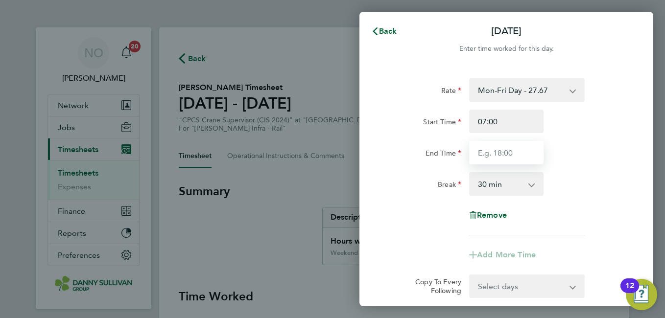
type input "17:30"
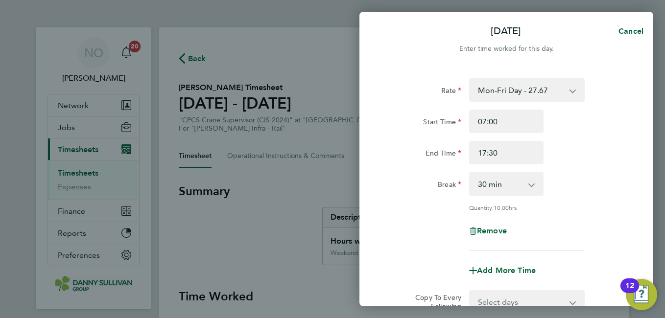
click at [622, 170] on div "Rate Mon-Fri Day - 27.67 Mon-Thurs Night - 31.82 Bank Hol - 41.51 Xmas / NY - 5…" at bounding box center [506, 164] width 239 height 173
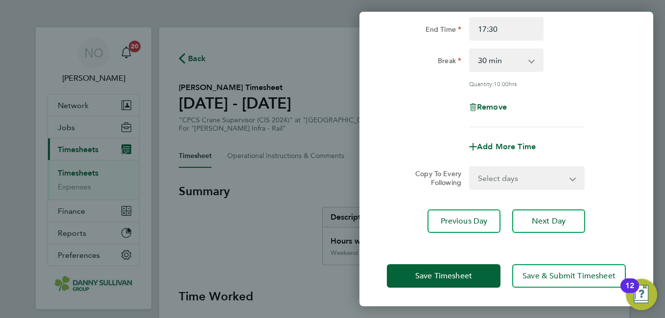
click at [567, 170] on select "Select days Day [DATE] [DATE] [DATE] [DATE]" at bounding box center [521, 178] width 103 height 22
select select "DAY"
click at [470, 167] on select "Select days Day [DATE] [DATE] [DATE] [DATE]" at bounding box center [521, 178] width 103 height 22
select select "[DATE]"
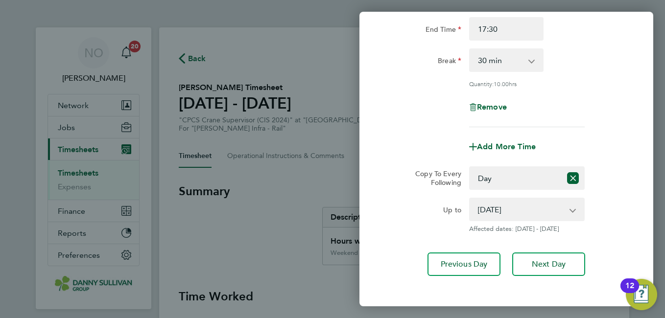
click at [628, 186] on div "Copy To Every Following Select days Day [DATE] [DATE] [DATE] [DATE]" at bounding box center [506, 177] width 247 height 23
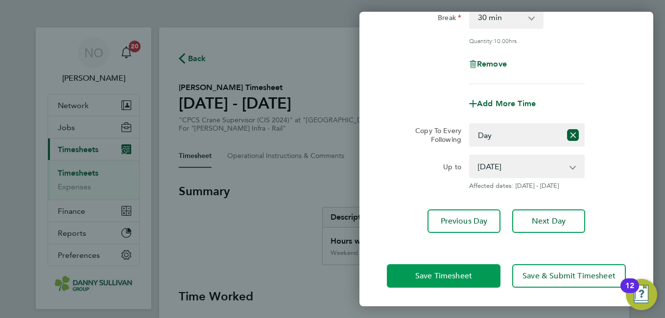
click at [455, 283] on button "Save Timesheet" at bounding box center [444, 275] width 114 height 23
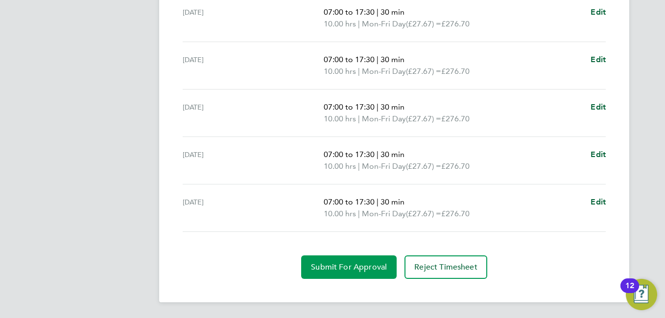
click at [356, 268] on span "Submit For Approval" at bounding box center [349, 267] width 76 height 10
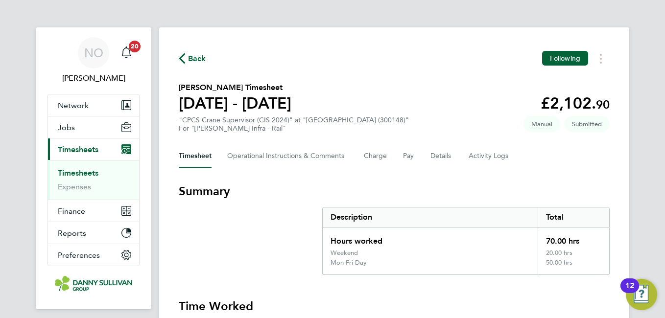
click at [200, 52] on button "Back" at bounding box center [192, 58] width 27 height 12
